Goal: Information Seeking & Learning: Check status

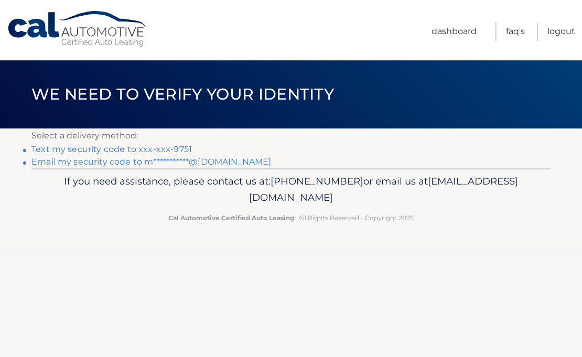
click at [127, 147] on link "Text my security code to xxx-xxx-9751" at bounding box center [111, 149] width 160 height 10
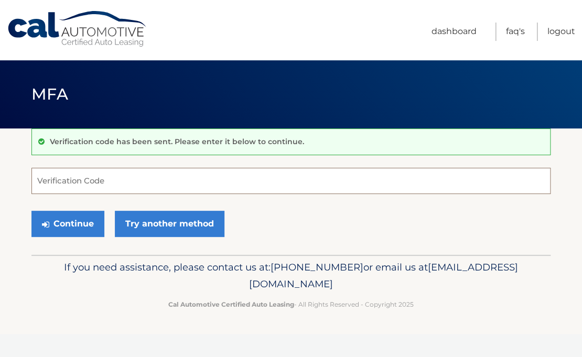
click at [144, 189] on input "Verification Code" at bounding box center [290, 181] width 519 height 26
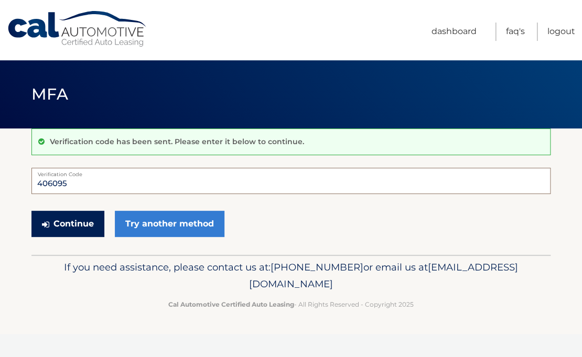
type input "406095"
click at [90, 223] on button "Continue" at bounding box center [67, 224] width 73 height 26
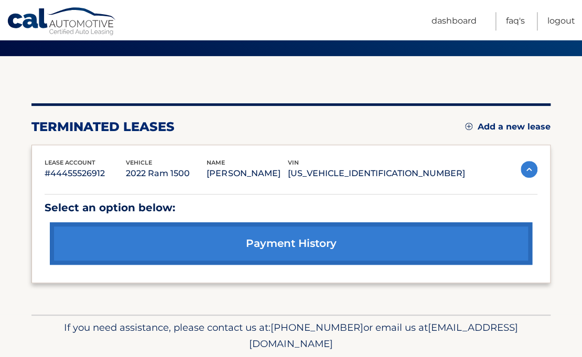
scroll to position [108, 0]
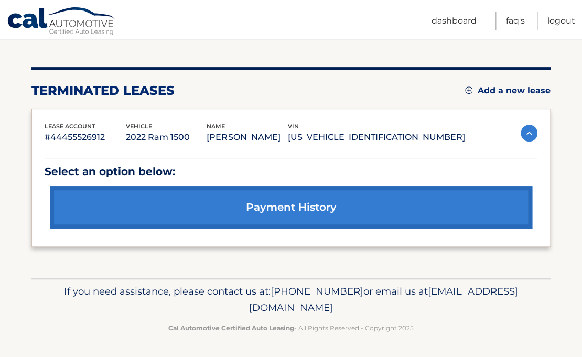
click at [341, 213] on link "payment history" at bounding box center [291, 207] width 482 height 42
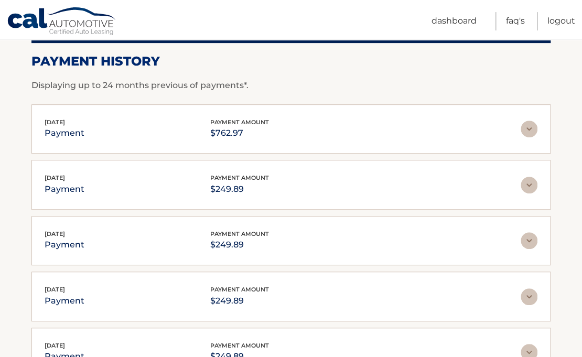
scroll to position [152, 0]
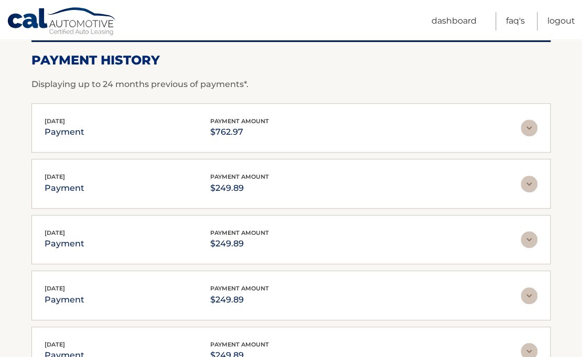
click at [527, 126] on img at bounding box center [528, 127] width 17 height 17
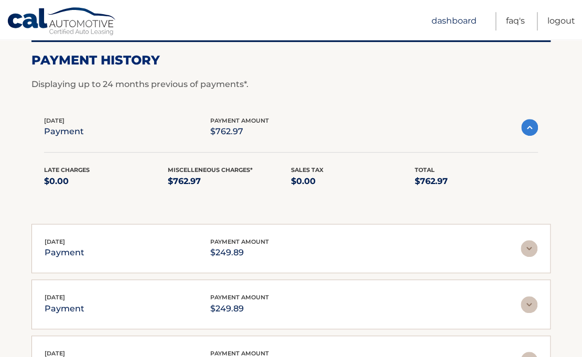
click at [466, 26] on link "Dashboard" at bounding box center [453, 21] width 45 height 18
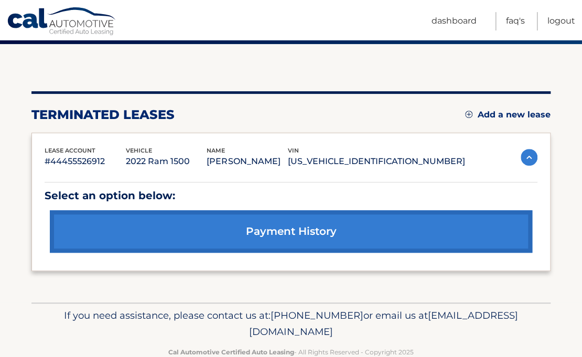
scroll to position [108, 0]
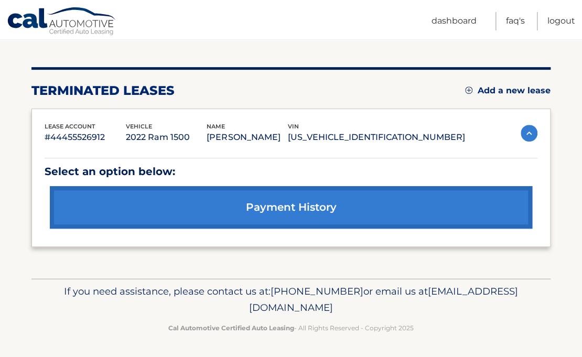
drag, startPoint x: 464, startPoint y: 136, endPoint x: 491, endPoint y: 144, distance: 28.4
click at [491, 144] on div "lease account #44455526912 vehicle 2022 Ram 1500 name [PERSON_NAME] vin [US_VEH…" at bounding box center [290, 177] width 519 height 139
click at [364, 304] on span "[EMAIL_ADDRESS][DOMAIN_NAME]" at bounding box center [383, 299] width 269 height 29
drag, startPoint x: 399, startPoint y: 304, endPoint x: 192, endPoint y: 313, distance: 207.2
click at [192, 313] on p "If you need assistance, please contact us at: [PHONE_NUMBER] or email us at [EM…" at bounding box center [290, 300] width 505 height 34
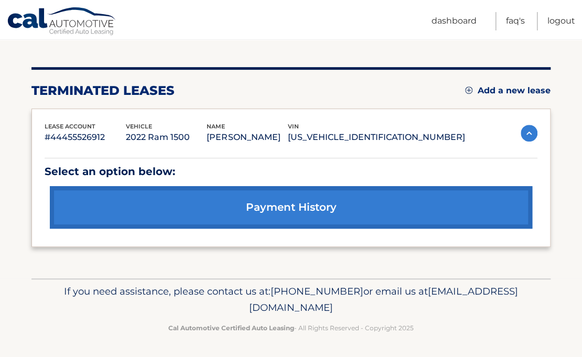
copy span "[EMAIL_ADDRESS][DOMAIN_NAME]"
click at [28, 148] on section "You are registered for this site, but you haven't enrolled in online payments. …" at bounding box center [291, 149] width 582 height 258
click at [43, 278] on div "You are registered for this site, but you haven't enrolled in online payments. …" at bounding box center [290, 149] width 519 height 258
